Goal: Browse casually

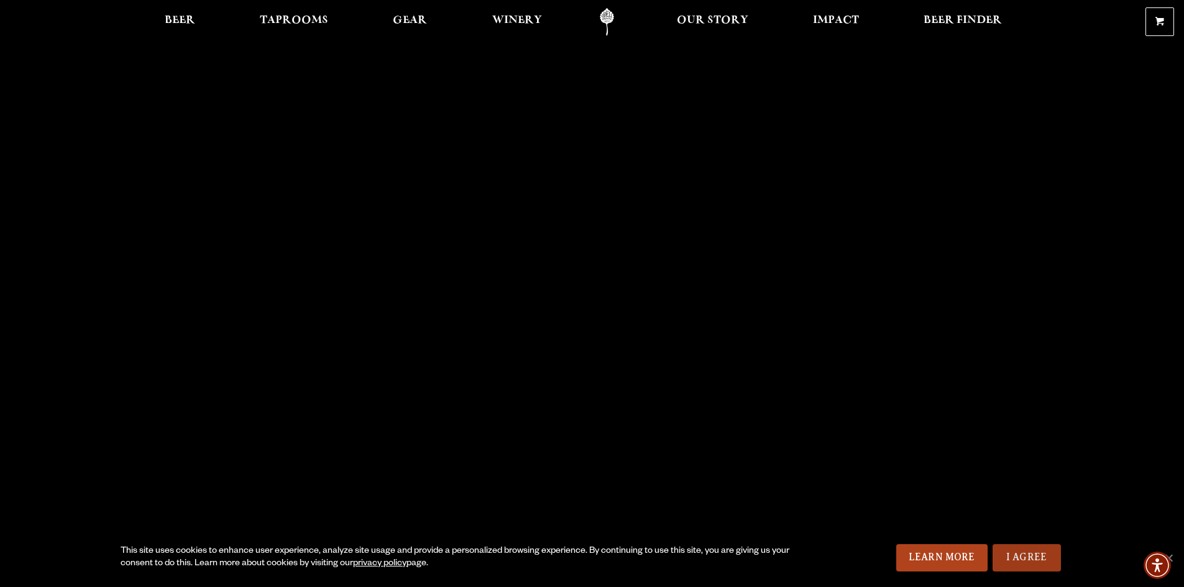
click at [1028, 554] on link "I Agree" at bounding box center [1027, 558] width 68 height 27
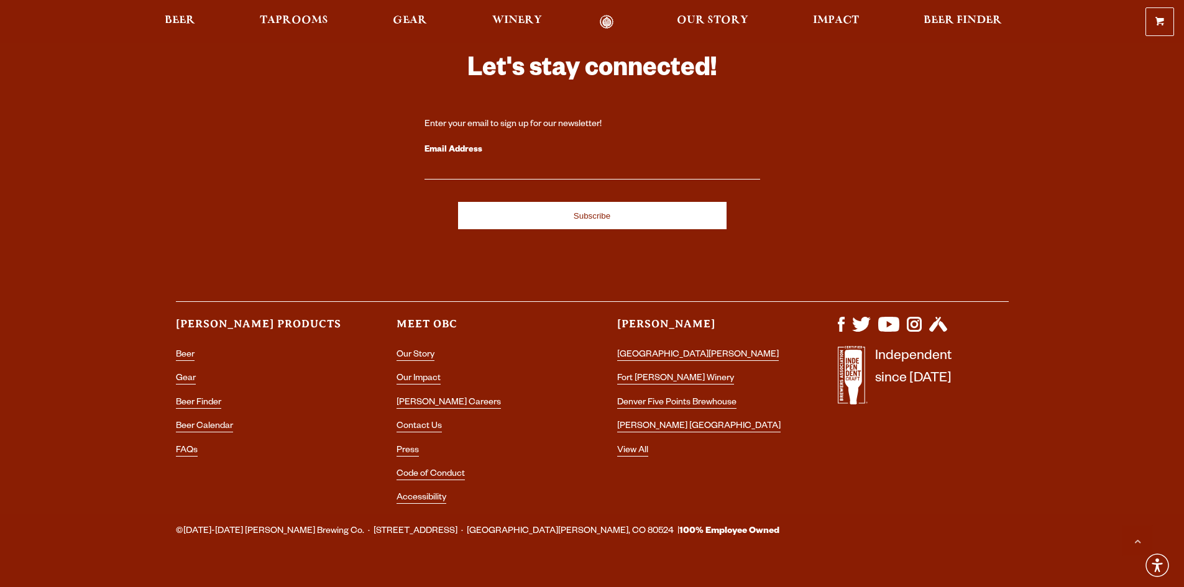
scroll to position [3690, 0]
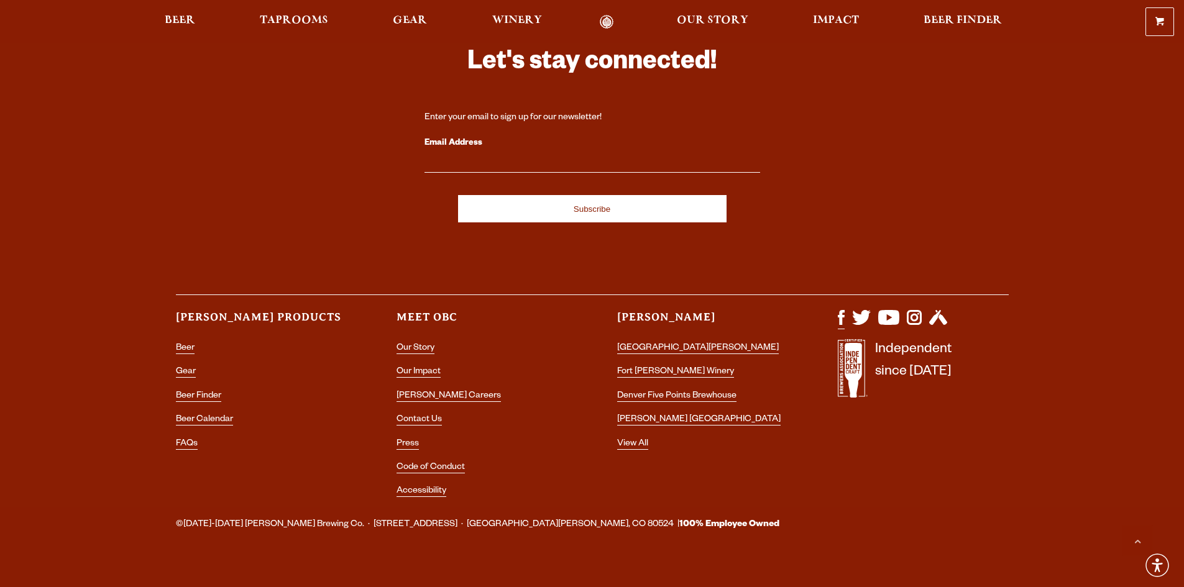
click at [842, 310] on img "Visit us on Facebook" at bounding box center [841, 317] width 7 height 15
click at [908, 310] on img "Visit us on Instagram" at bounding box center [914, 317] width 15 height 15
click at [715, 19] on span "Our Story" at bounding box center [712, 21] width 71 height 10
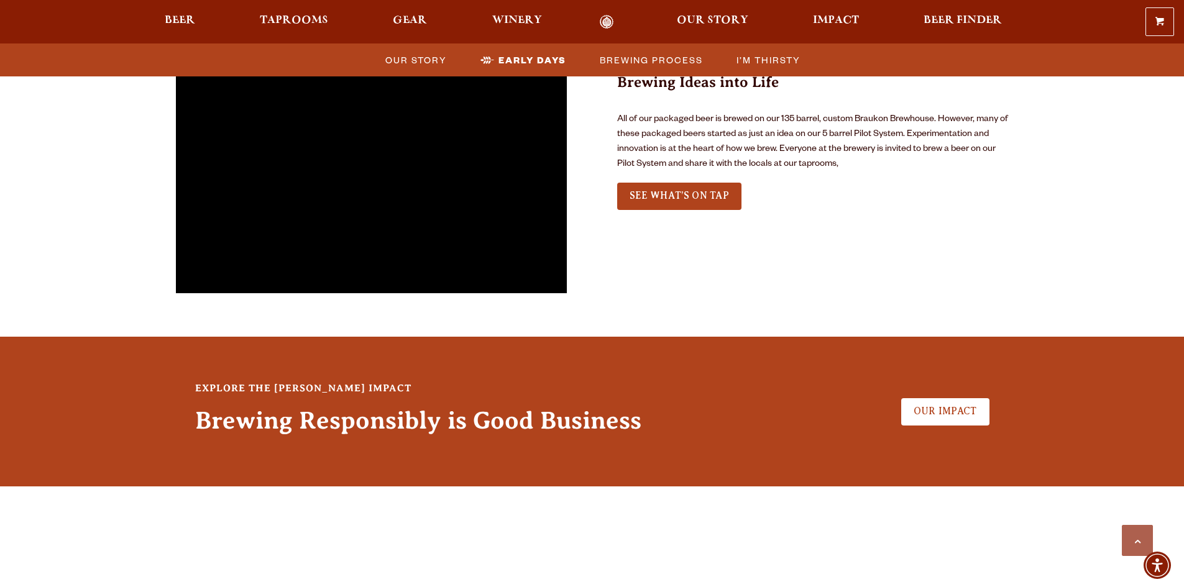
scroll to position [3708, 0]
